Goal: Find specific page/section: Find specific page/section

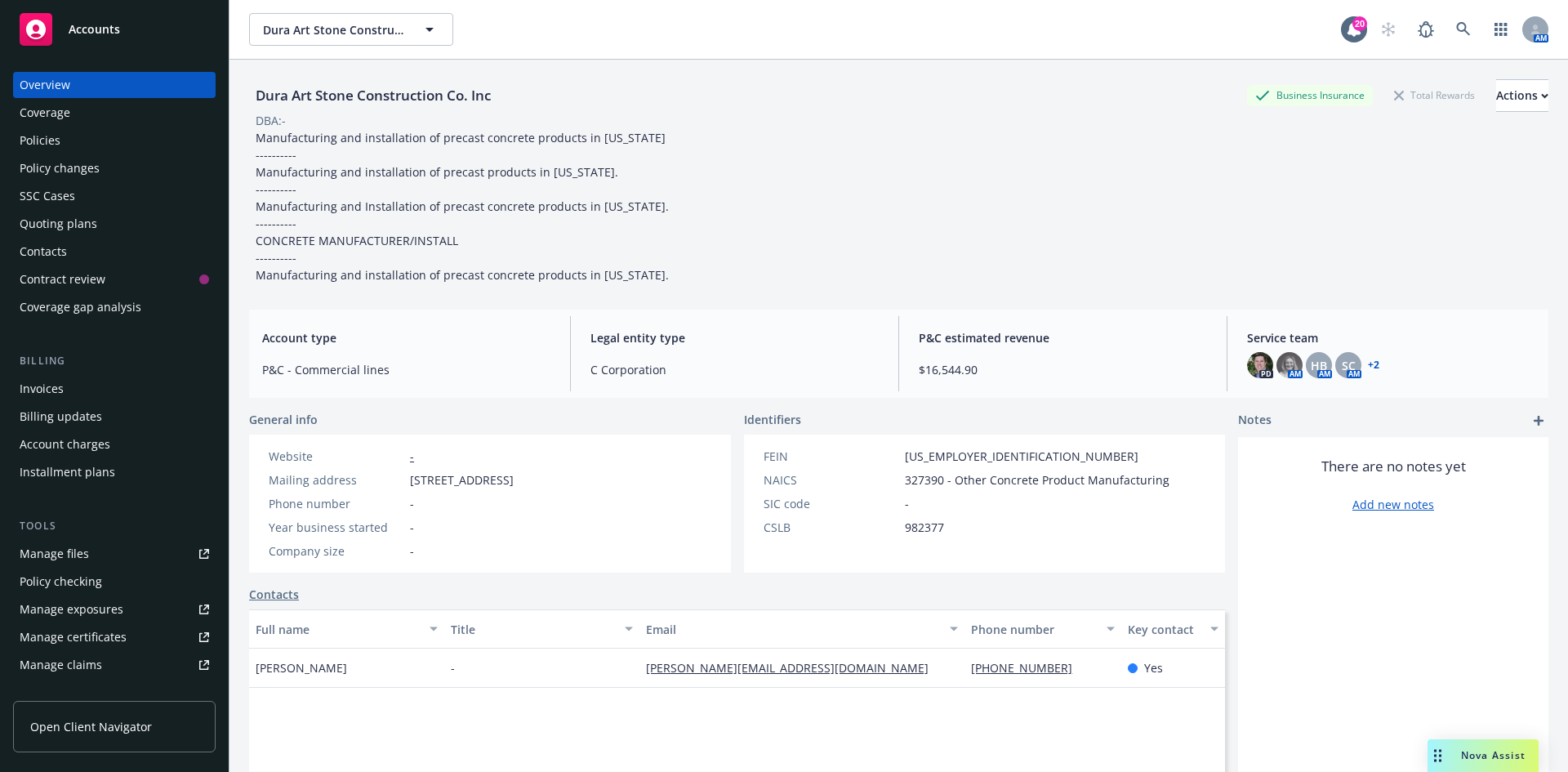
click at [130, 25] on div "Accounts" at bounding box center [114, 29] width 189 height 32
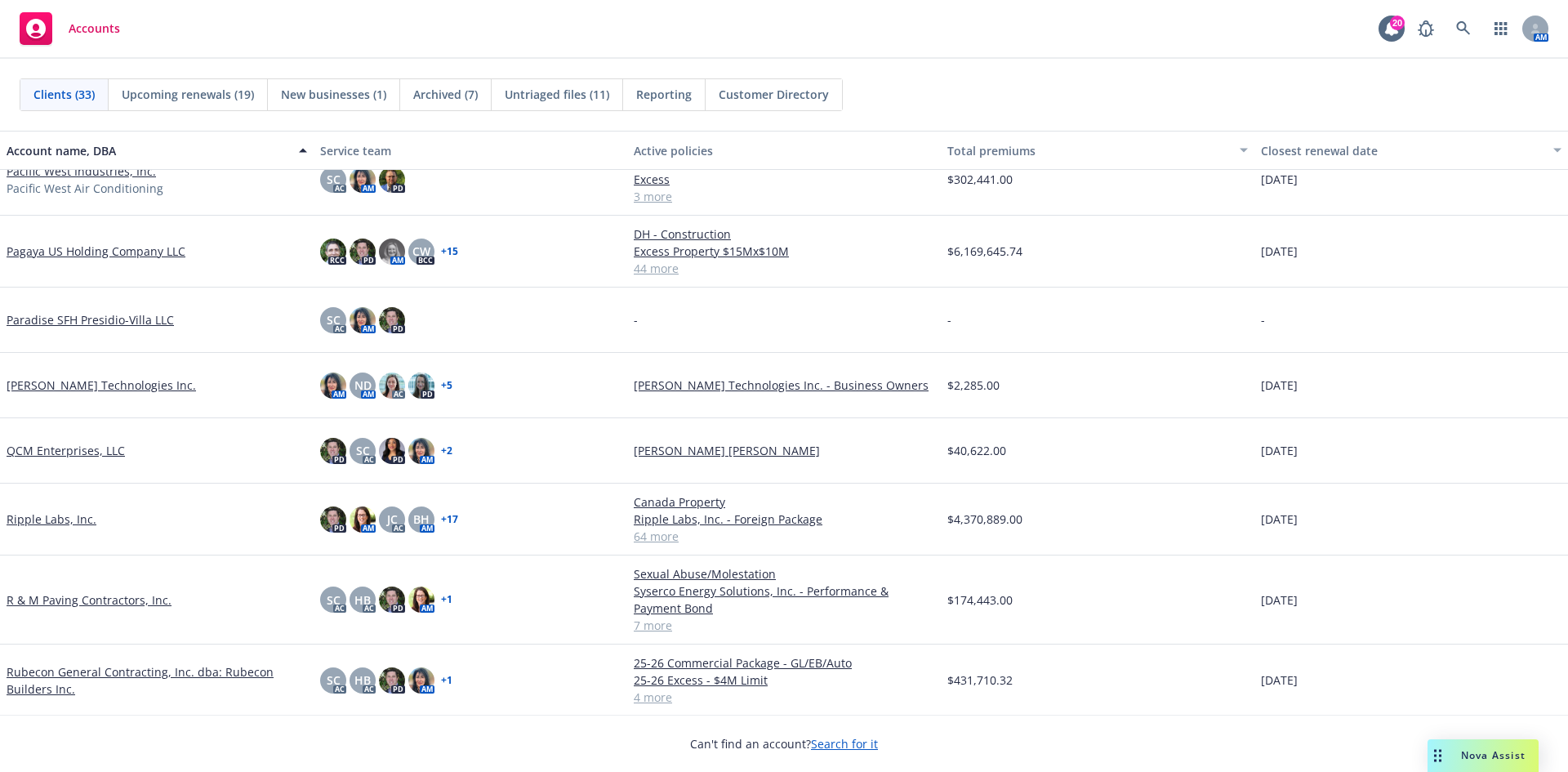
scroll to position [1225, 0]
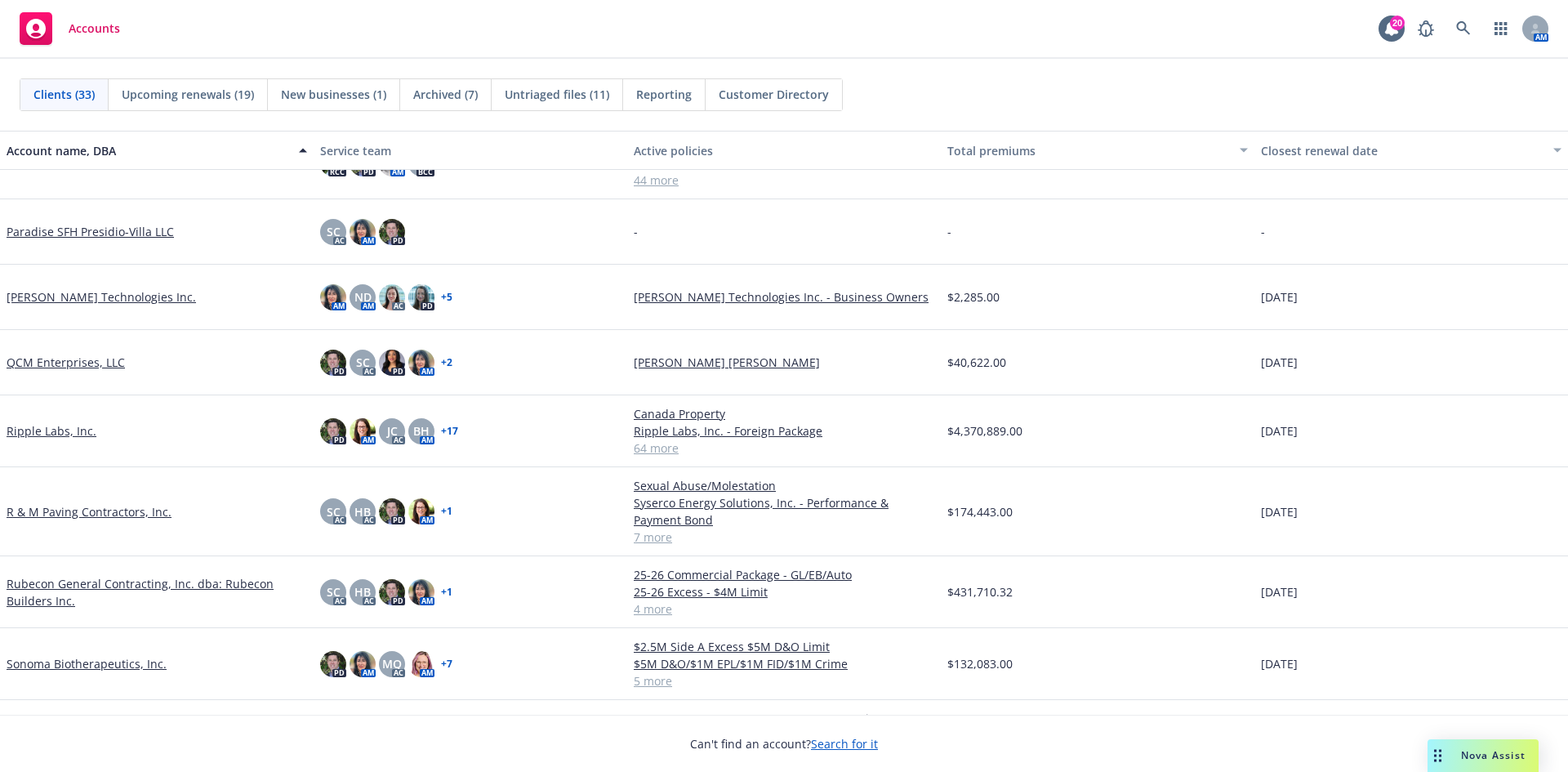
click at [69, 584] on link "Rubecon General Contracting, Inc. dba: Rubecon Builders Inc." at bounding box center [157, 592] width 301 height 34
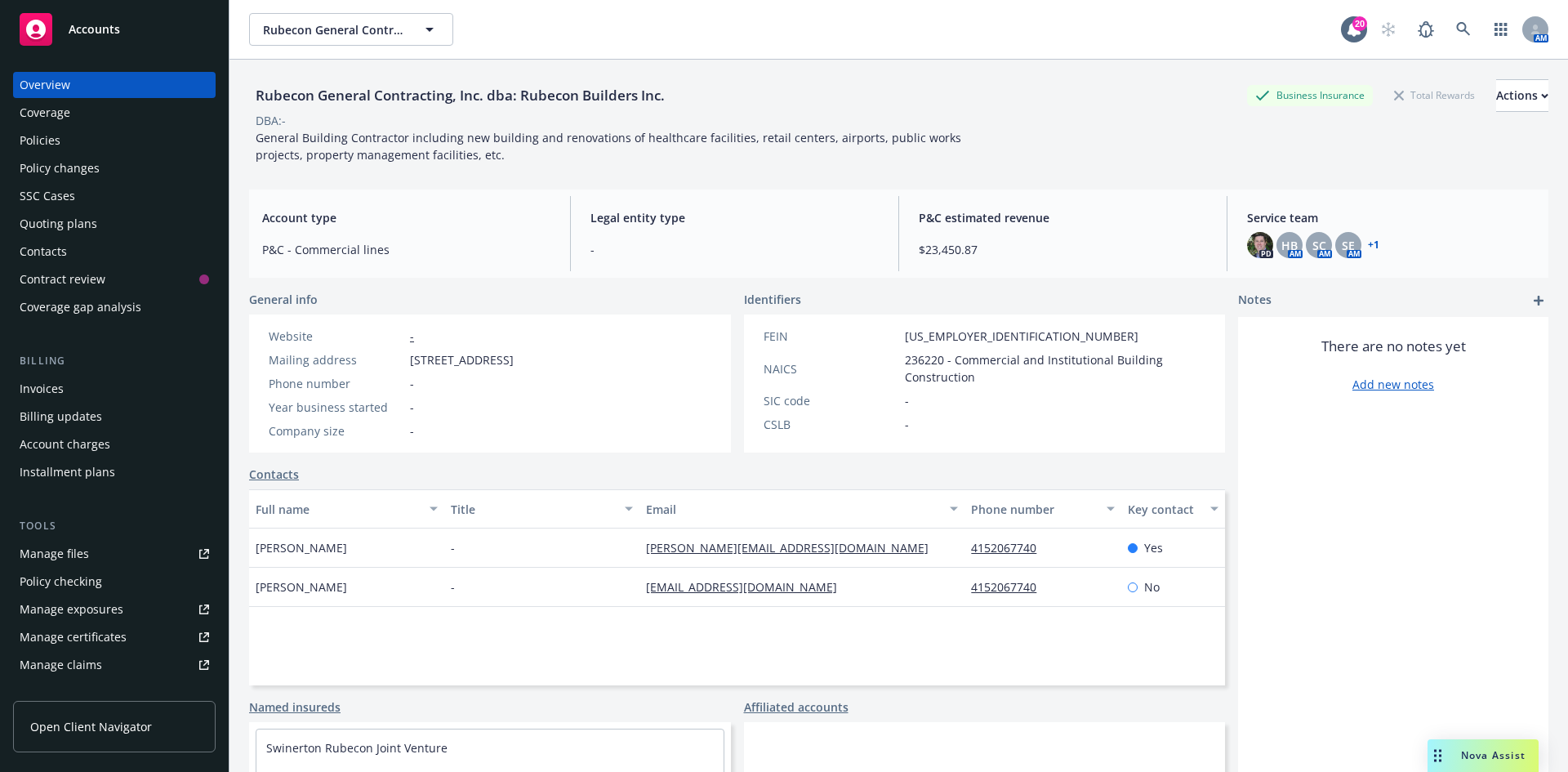
click at [53, 151] on div "Policies" at bounding box center [40, 141] width 41 height 26
